Goal: Check status

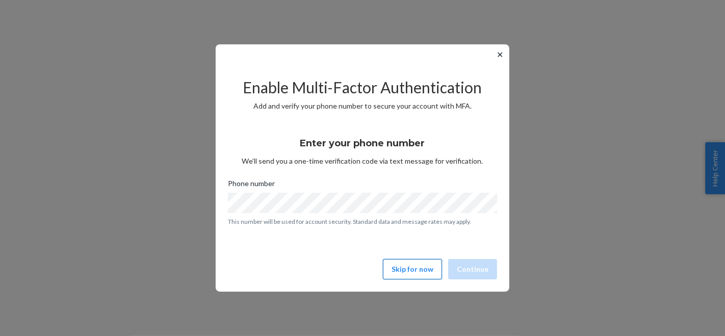
click at [411, 263] on button "Skip for now" at bounding box center [412, 269] width 59 height 20
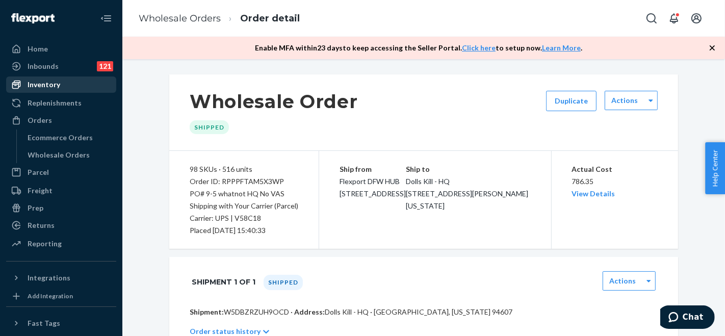
click at [48, 82] on div "Inventory" at bounding box center [44, 85] width 33 height 10
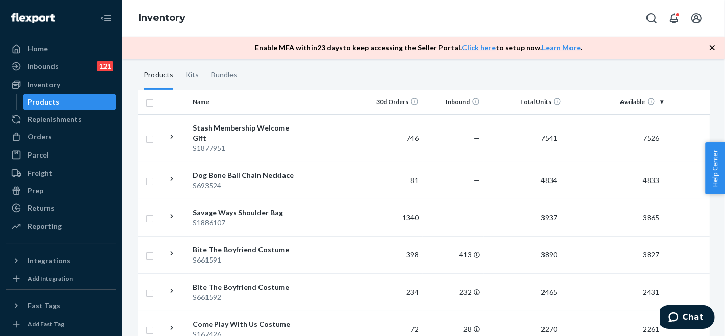
scroll to position [235, 0]
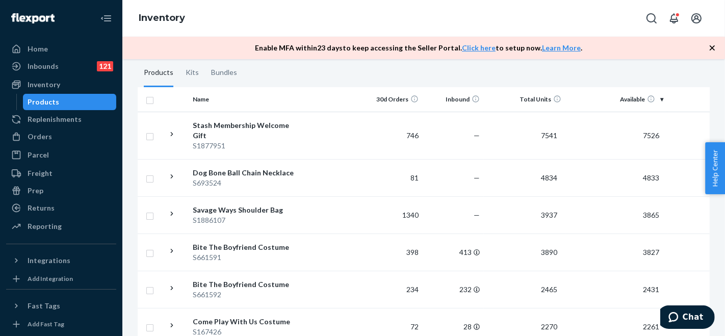
click at [547, 98] on th "Total Units" at bounding box center [525, 99] width 82 height 24
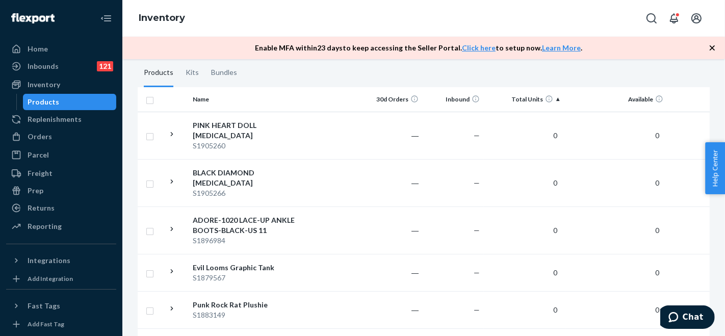
click at [536, 97] on th "Total Units" at bounding box center [525, 99] width 82 height 24
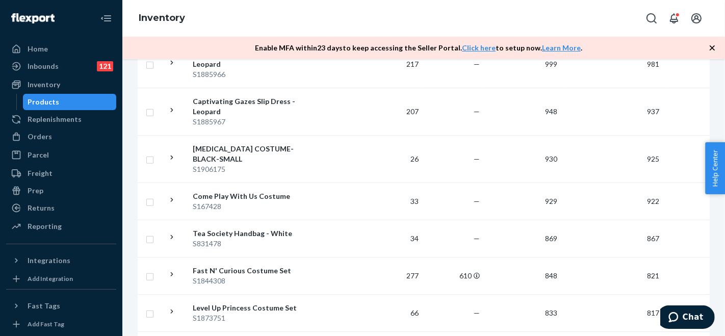
scroll to position [1063, 0]
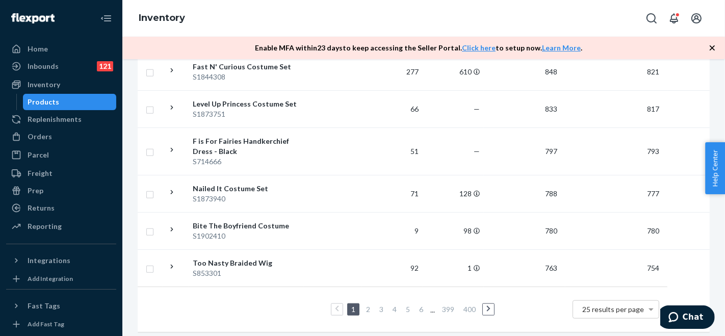
click at [369, 305] on link "2" at bounding box center [368, 309] width 8 height 9
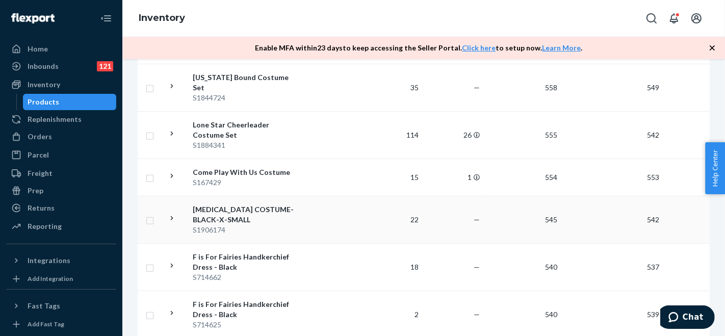
scroll to position [1134, 0]
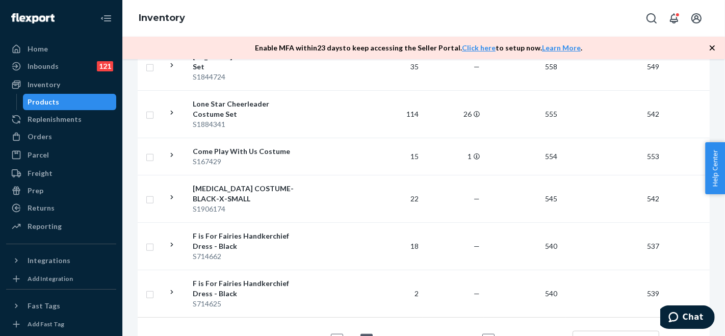
click at [382, 336] on link "3" at bounding box center [382, 340] width 8 height 9
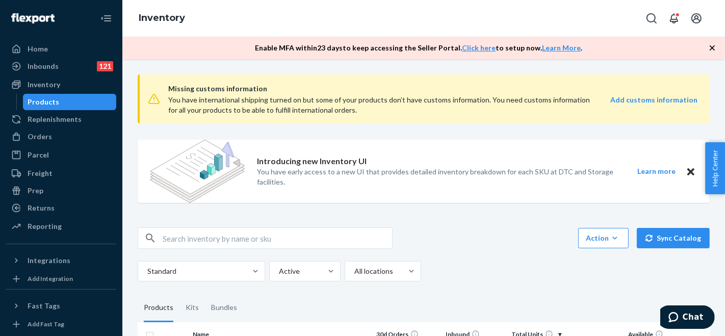
scroll to position [113, 0]
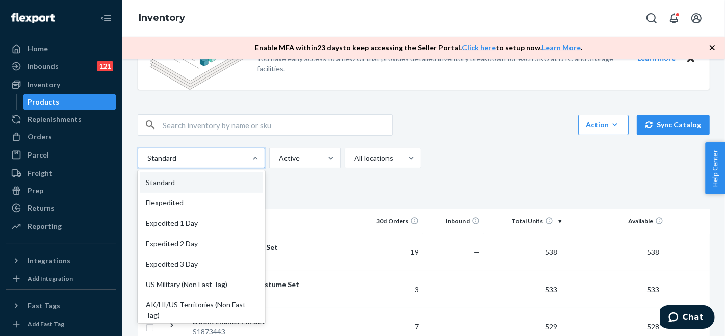
click at [239, 160] on div at bounding box center [200, 158] width 108 height 12
click at [147, 160] on input "option Standard focused, 1 of 13. 13 results available. Use Up and Down to choo…" at bounding box center [146, 158] width 1 height 10
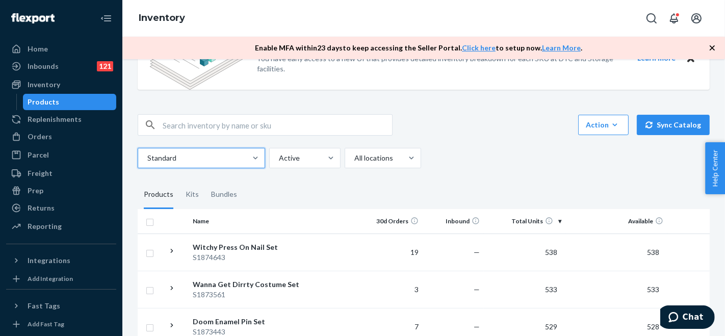
click at [239, 159] on div at bounding box center [200, 158] width 108 height 12
click at [147, 159] on input "0 results available. Select is focused ,type to refine list, press Down to open…" at bounding box center [146, 158] width 1 height 10
click at [469, 130] on div "Action Create product Create kit or bundle Bulk create products Bulk update pro…" at bounding box center [424, 124] width 572 height 21
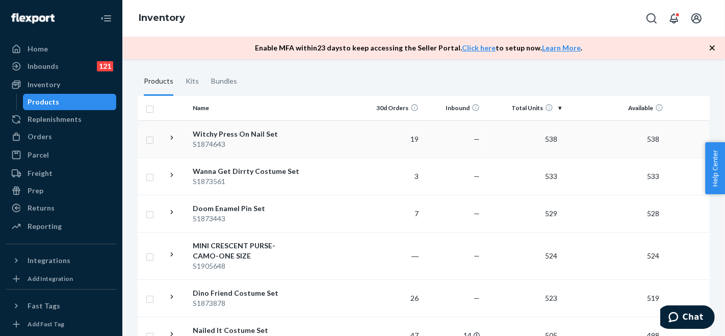
scroll to position [0, 0]
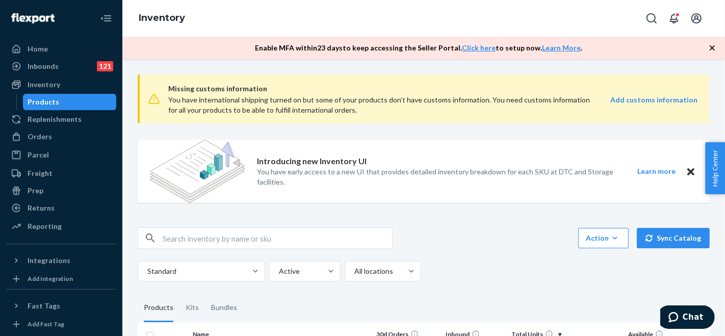
drag, startPoint x: 44, startPoint y: 46, endPoint x: 54, endPoint y: 38, distance: 12.3
click at [45, 46] on div "Home" at bounding box center [38, 49] width 20 height 10
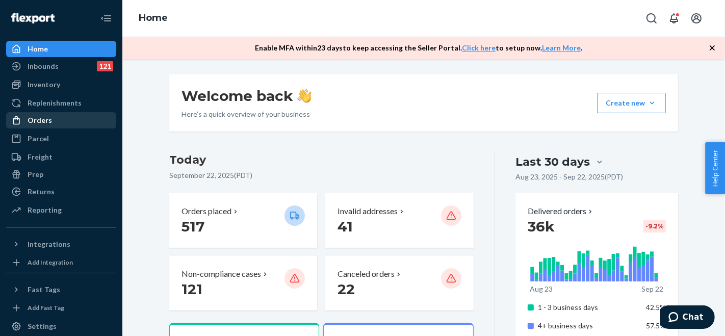
click at [38, 118] on div "Orders" at bounding box center [40, 120] width 24 height 10
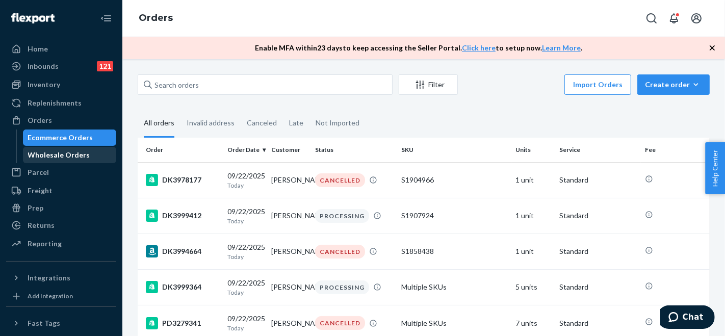
click at [72, 157] on div "Wholesale Orders" at bounding box center [59, 155] width 62 height 10
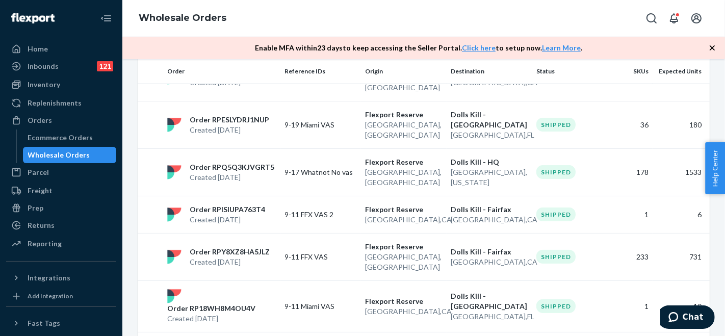
scroll to position [170, 0]
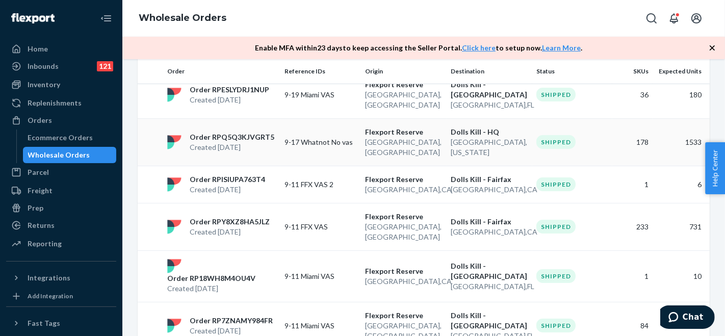
drag, startPoint x: 246, startPoint y: 115, endPoint x: 228, endPoint y: 113, distance: 19.0
click at [228, 132] on p "Order RPQ5Q3KJVGRT5" at bounding box center [232, 137] width 85 height 10
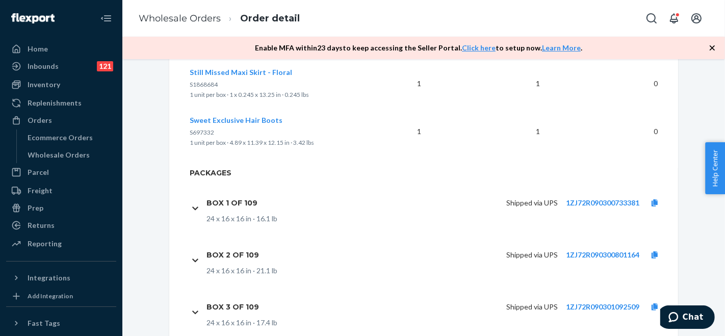
scroll to position [8720, 0]
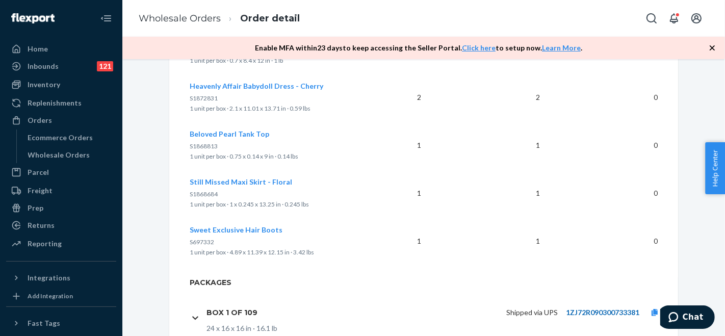
click at [607, 308] on link "1ZJ72R090300733381" at bounding box center [602, 312] width 73 height 9
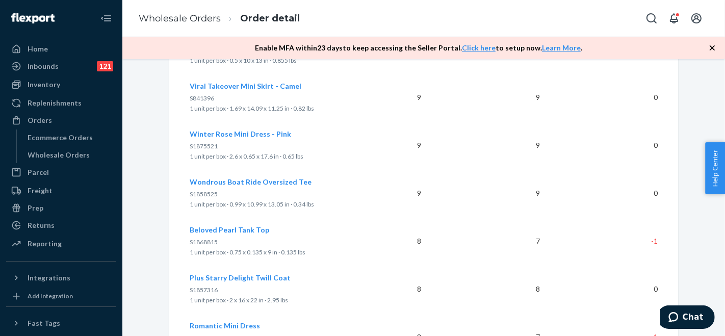
scroll to position [7983, 0]
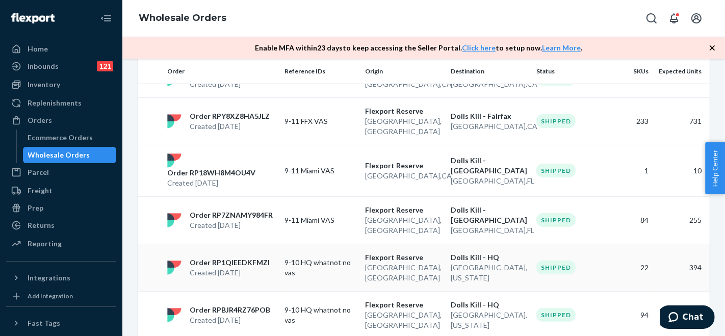
scroll to position [340, 0]
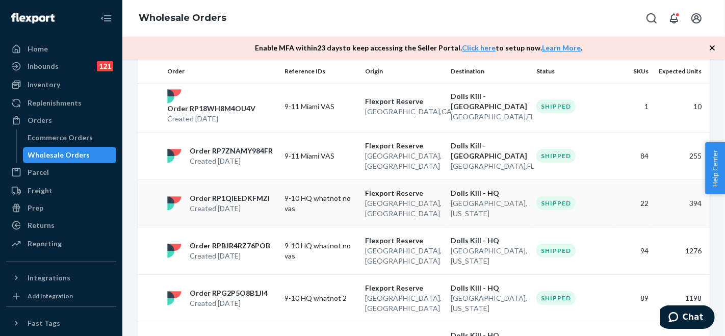
click at [340, 193] on p "9-10 HQ whatnot no vas" at bounding box center [321, 203] width 72 height 20
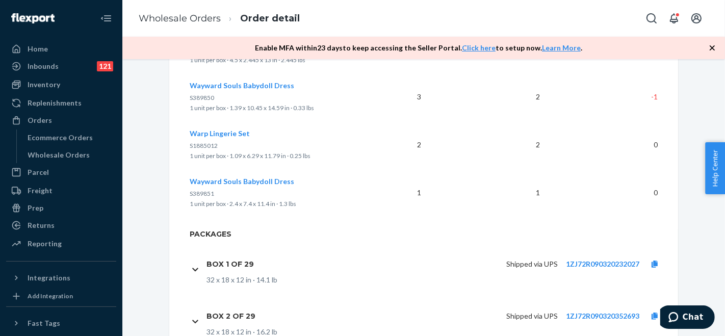
scroll to position [1473, 0]
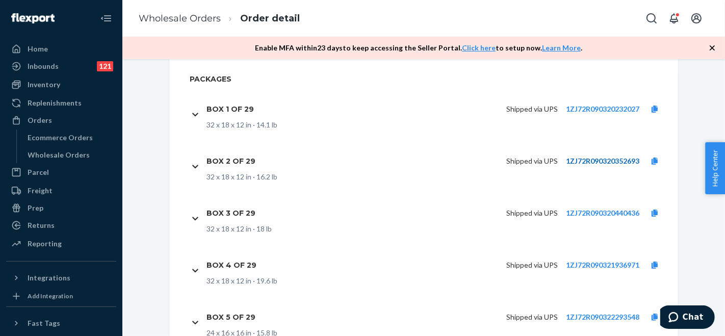
click at [577, 157] on link "1ZJ72R090320352693" at bounding box center [602, 161] width 73 height 9
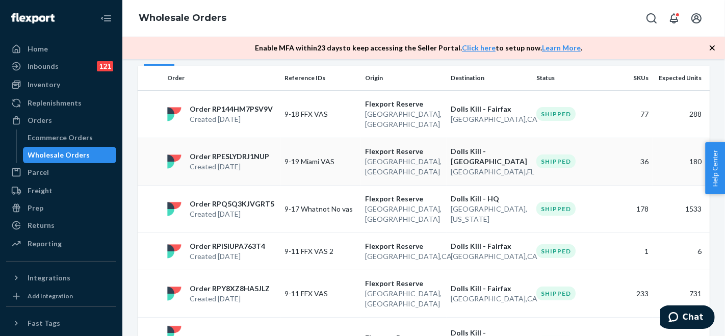
scroll to position [113, 0]
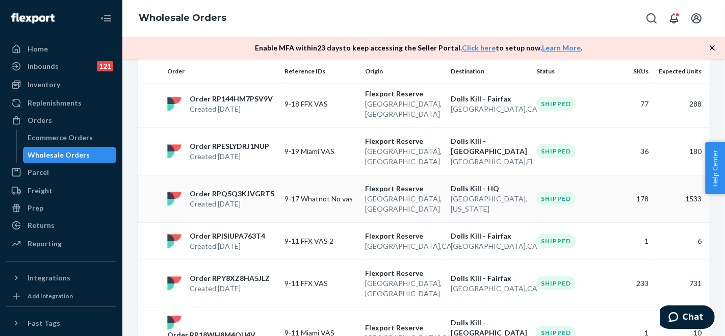
drag, startPoint x: 317, startPoint y: 169, endPoint x: 232, endPoint y: 171, distance: 85.2
drag, startPoint x: 232, startPoint y: 171, endPoint x: 173, endPoint y: 172, distance: 58.2
drag, startPoint x: 173, startPoint y: 172, endPoint x: 242, endPoint y: 163, distance: 69.0
drag, startPoint x: 242, startPoint y: 163, endPoint x: 219, endPoint y: 176, distance: 26.1
drag, startPoint x: 219, startPoint y: 176, endPoint x: 205, endPoint y: 172, distance: 14.9
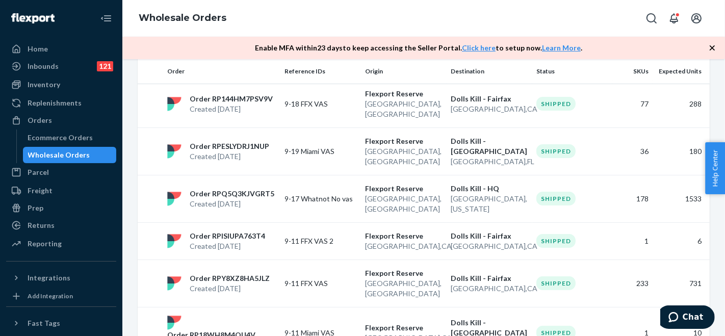
click at [205, 189] on div "Order RPQ5Q3KJVGRT5 Created [DATE]" at bounding box center [232, 199] width 85 height 20
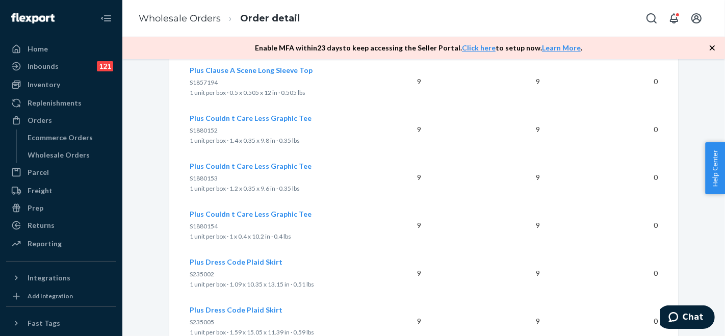
scroll to position [4761, 0]
